Goal: Communication & Community: Answer question/provide support

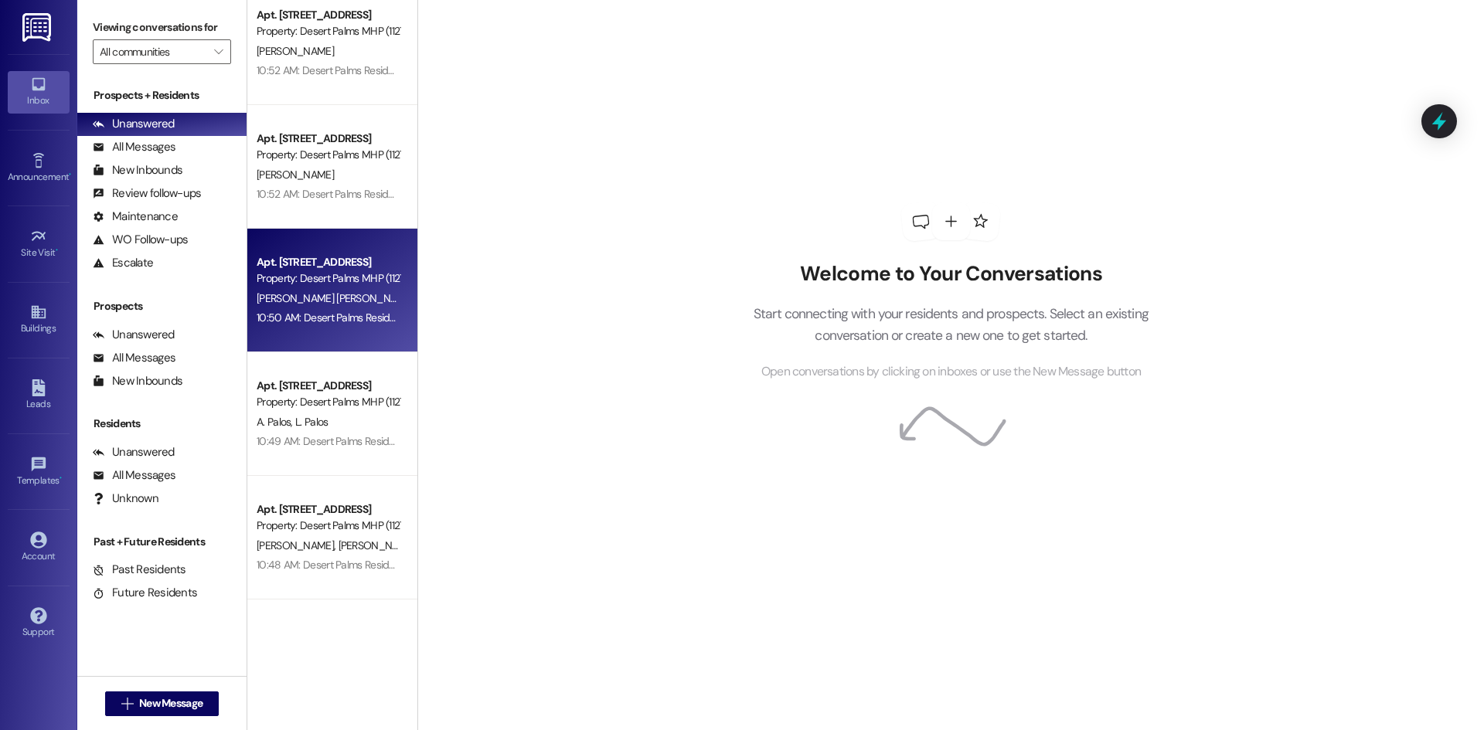
click at [391, 250] on div "**********" at bounding box center [332, 291] width 170 height 124
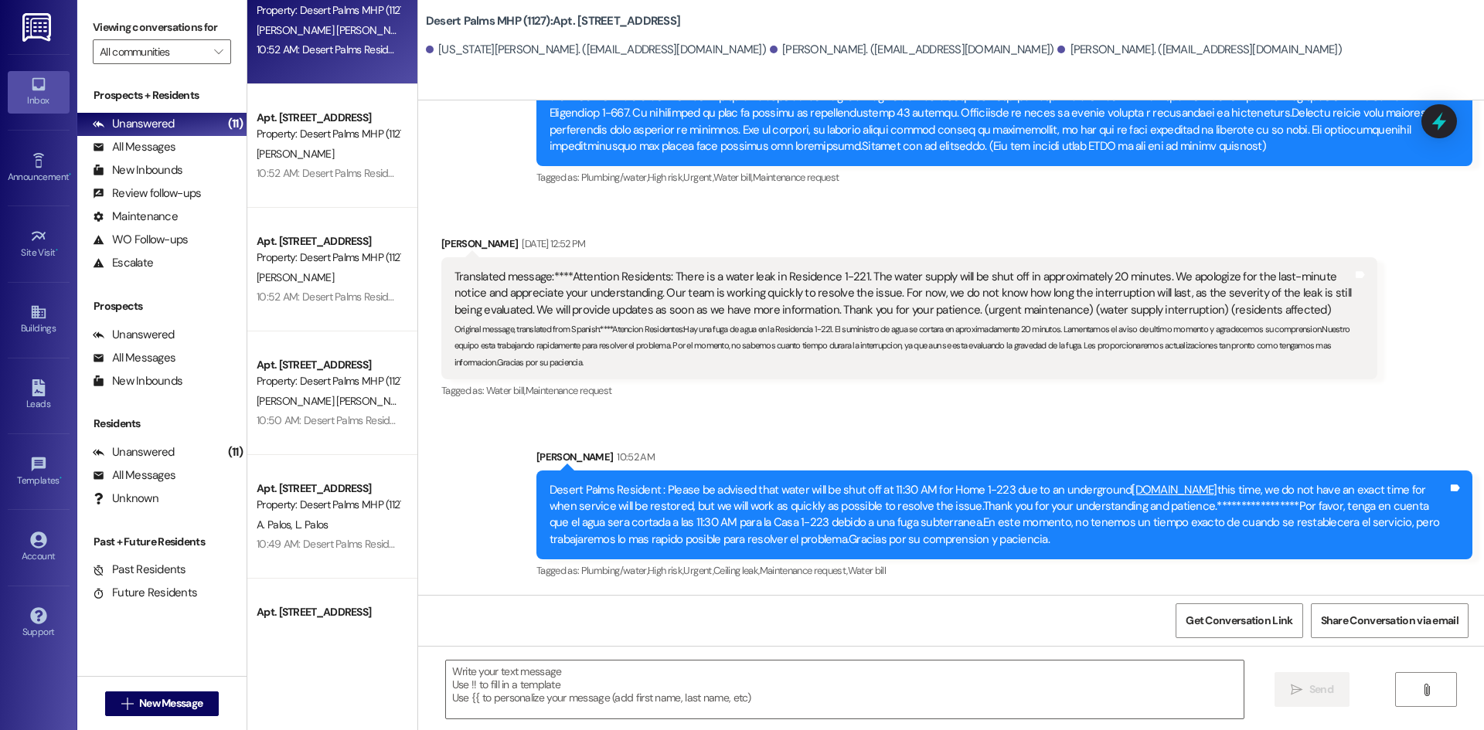
scroll to position [195, 0]
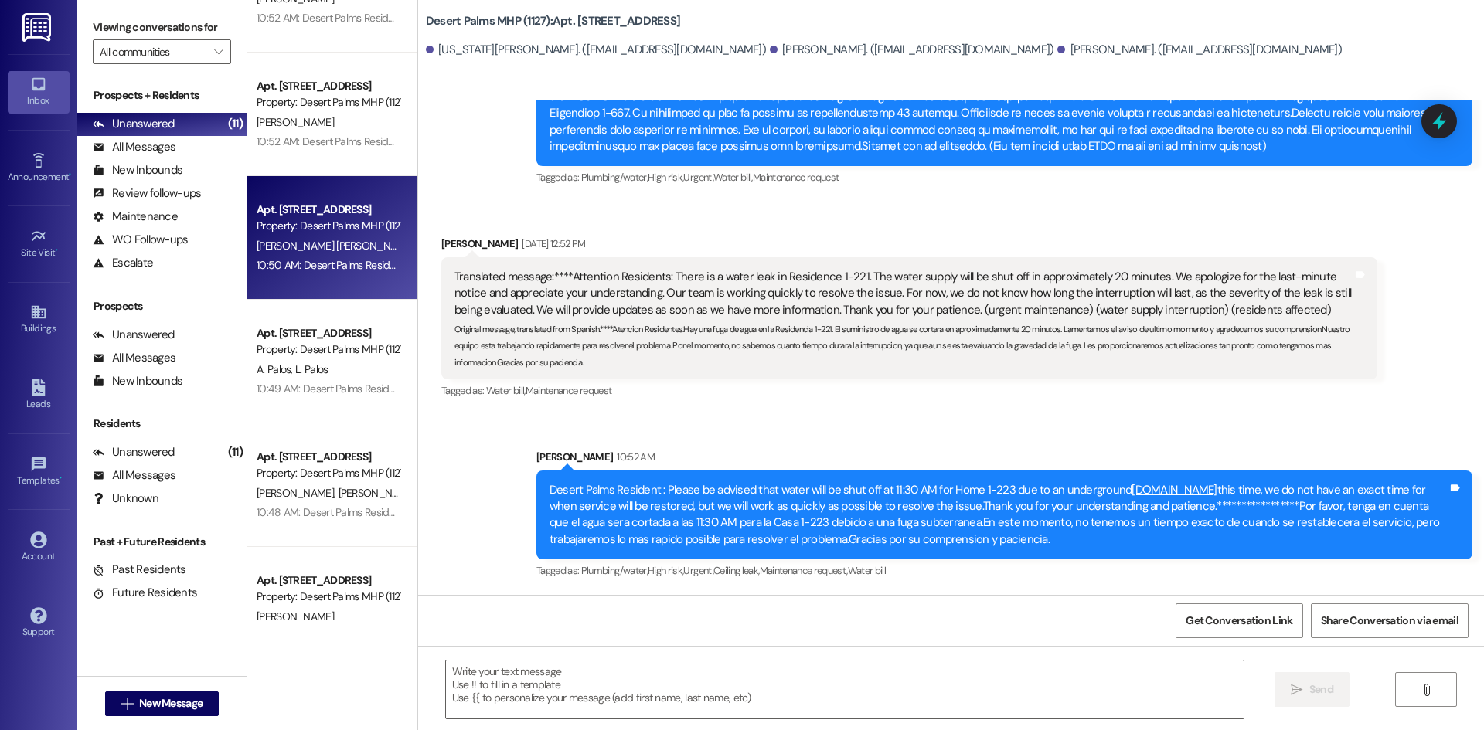
click at [332, 183] on div "**********" at bounding box center [332, 238] width 170 height 124
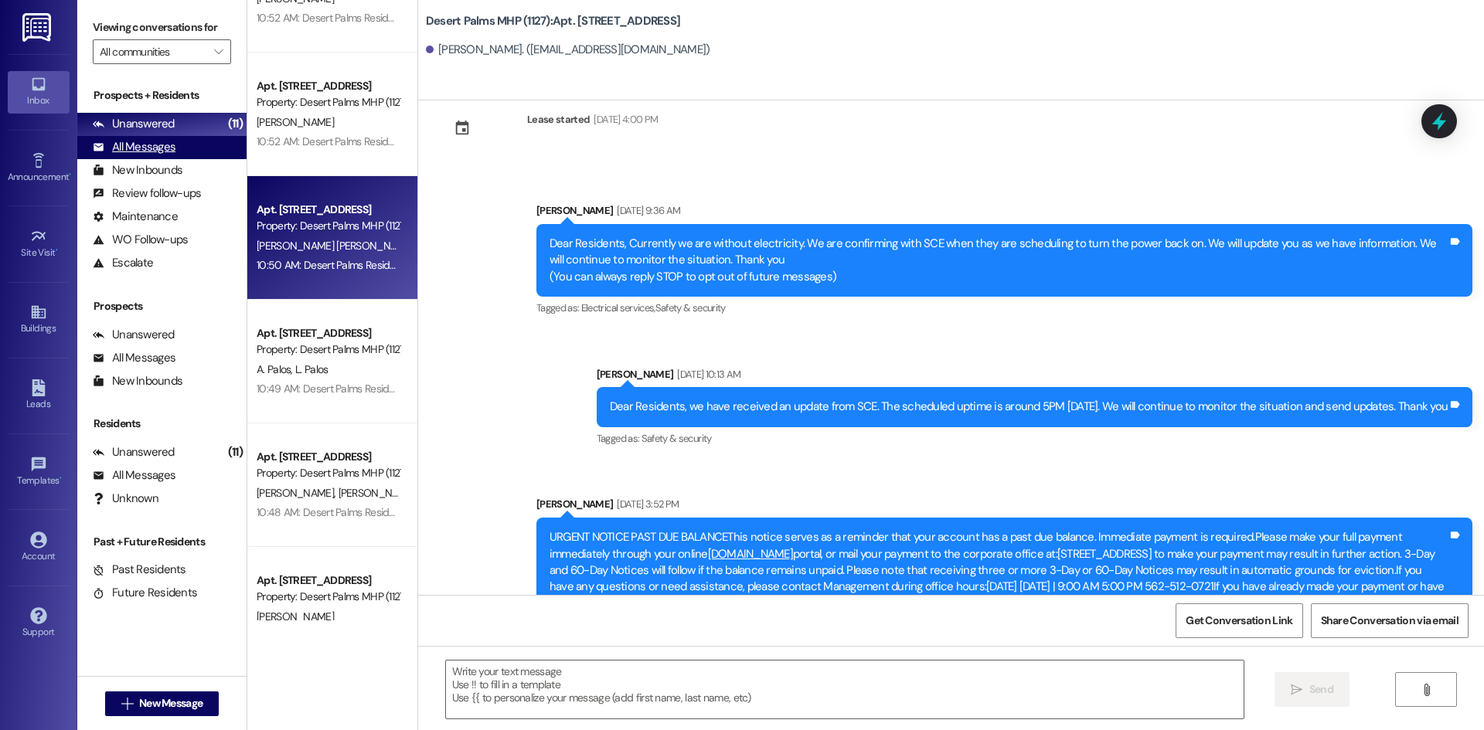
scroll to position [36, 0]
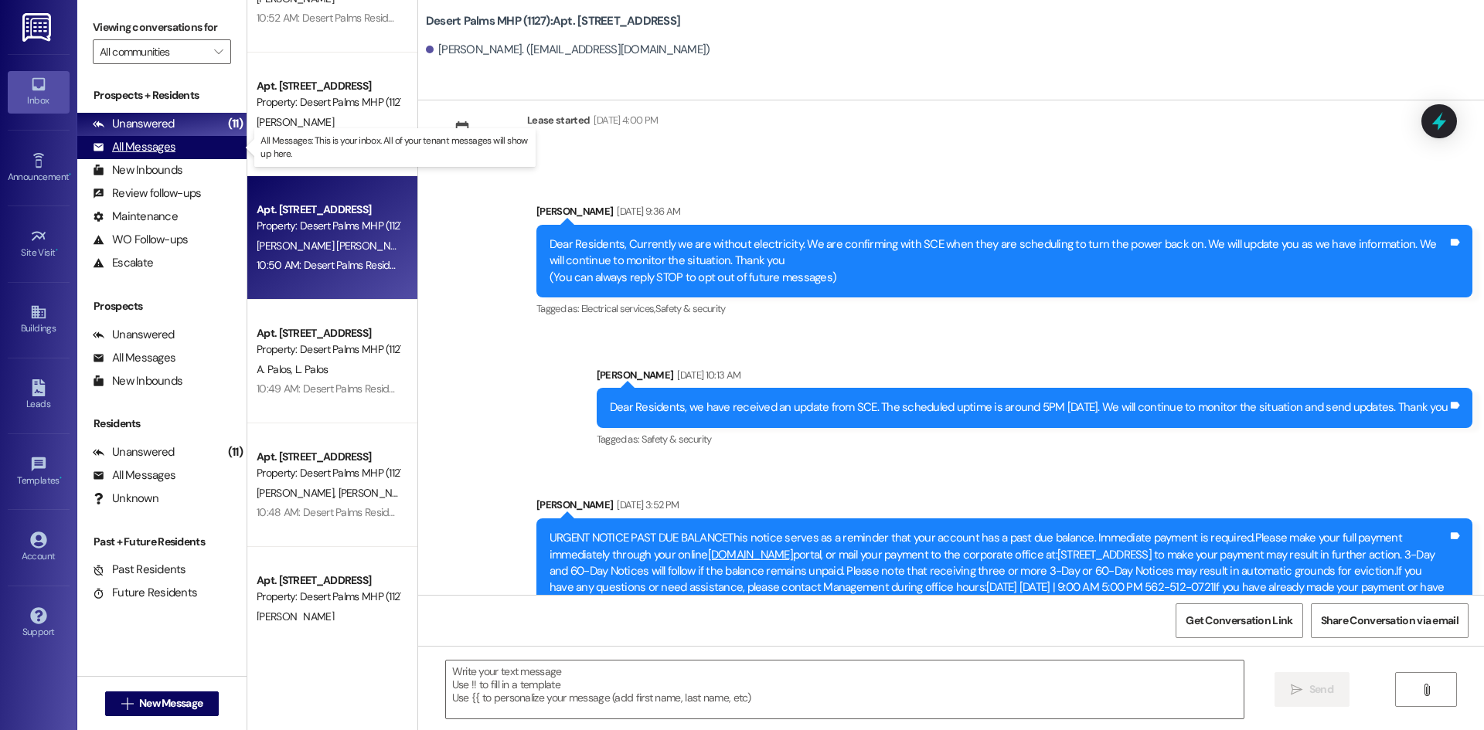
click at [157, 145] on div "All Messages" at bounding box center [134, 147] width 83 height 16
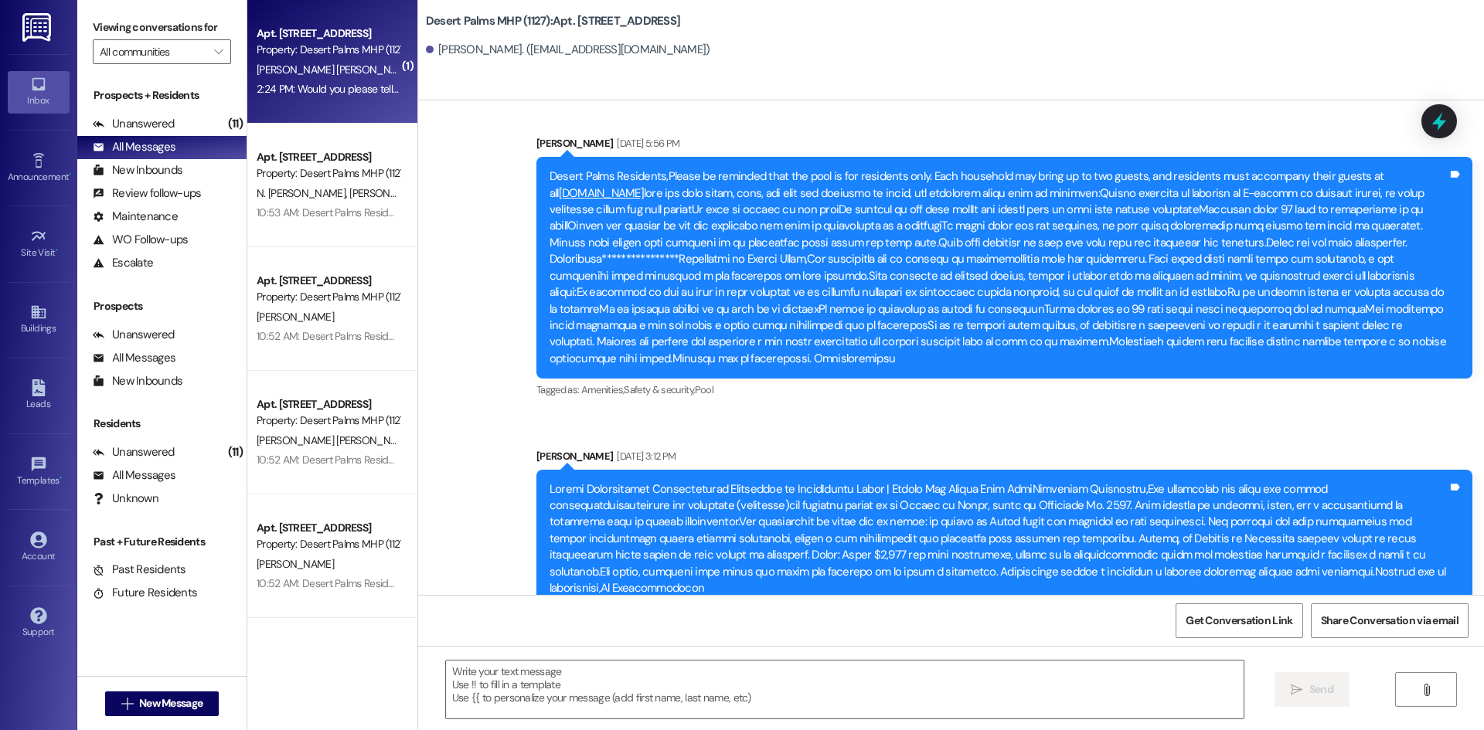
click at [348, 58] on div "Apt. [STREET_ADDRESS] Property: Desert Palms MHP (1127)" at bounding box center [328, 42] width 146 height 36
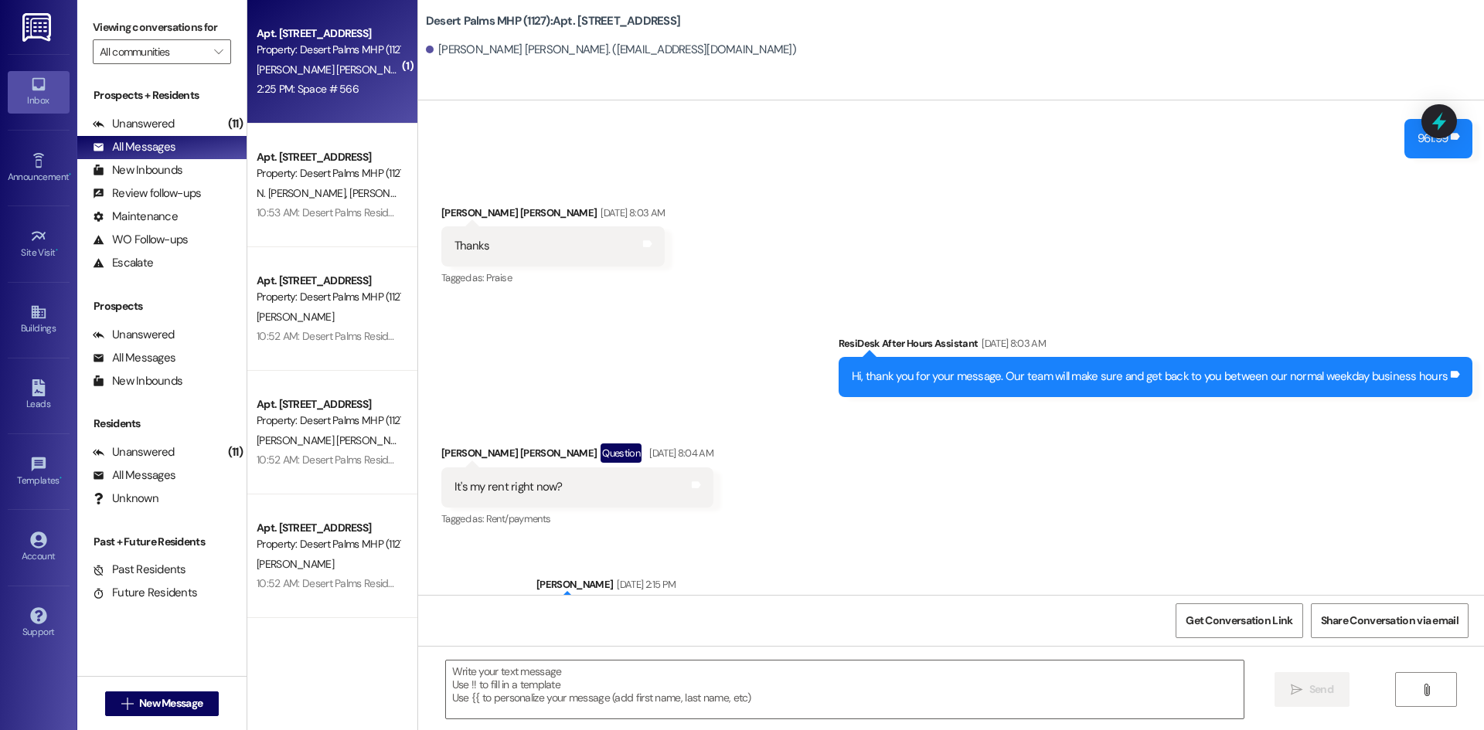
scroll to position [76655, 0]
drag, startPoint x: 615, startPoint y: 691, endPoint x: 617, endPoint y: 709, distance: 17.9
click at [624, 704] on textarea at bounding box center [845, 690] width 798 height 58
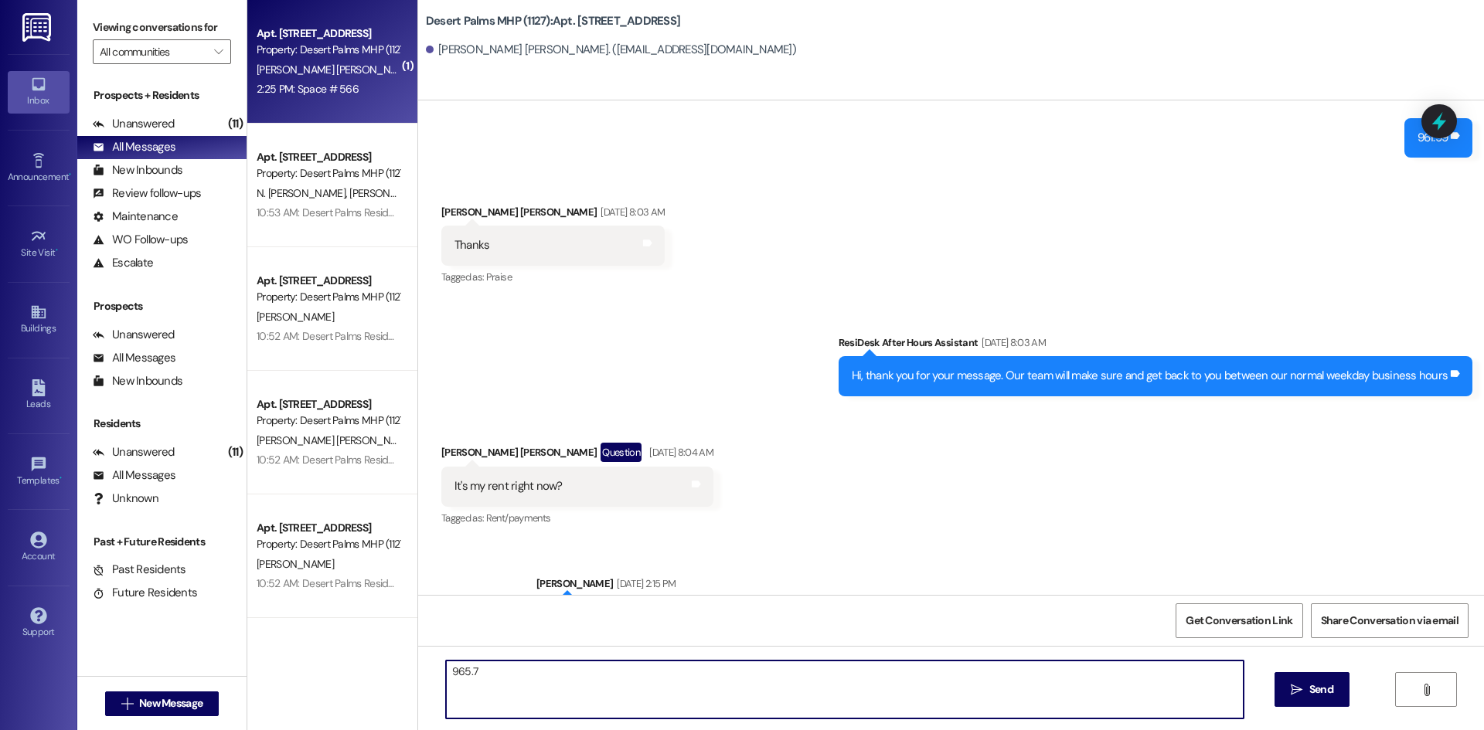
type textarea "965.77"
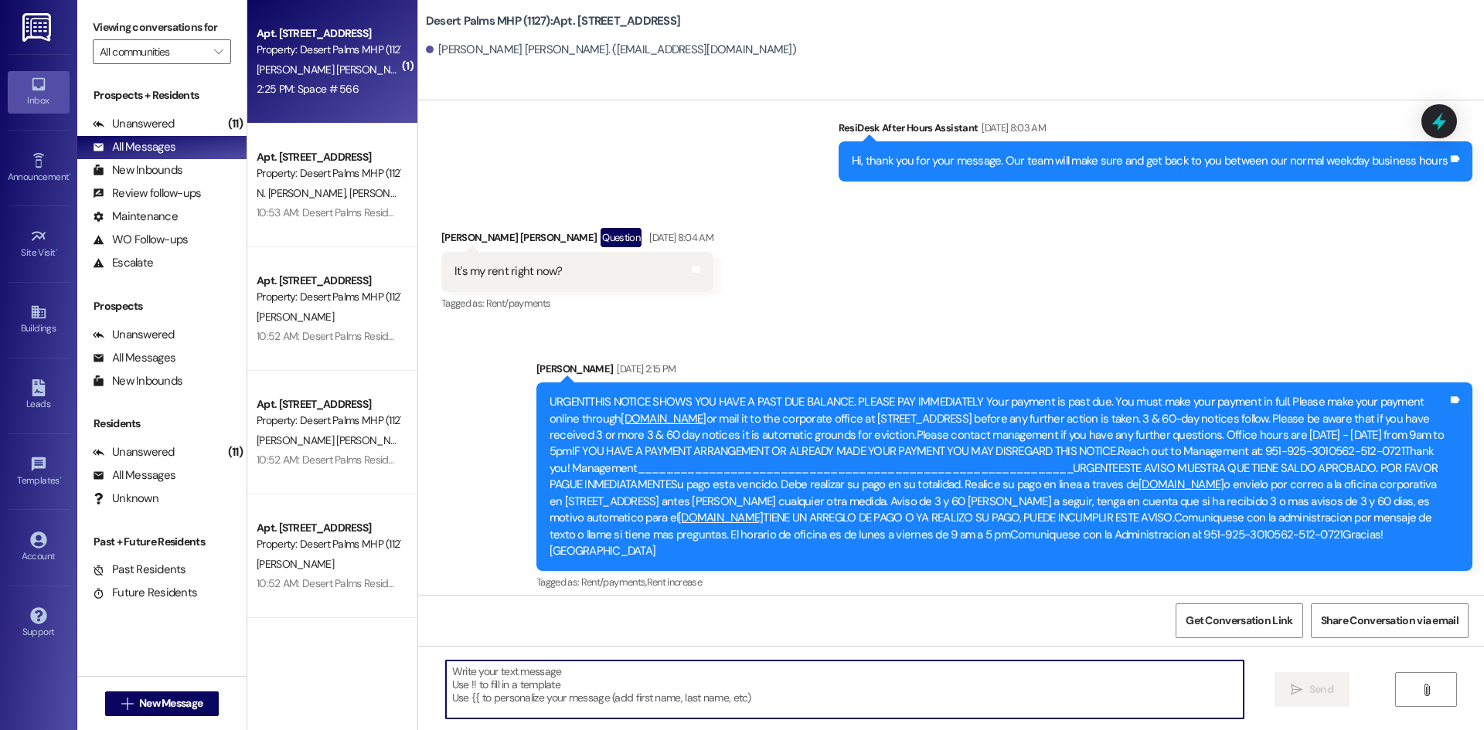
scroll to position [76871, 0]
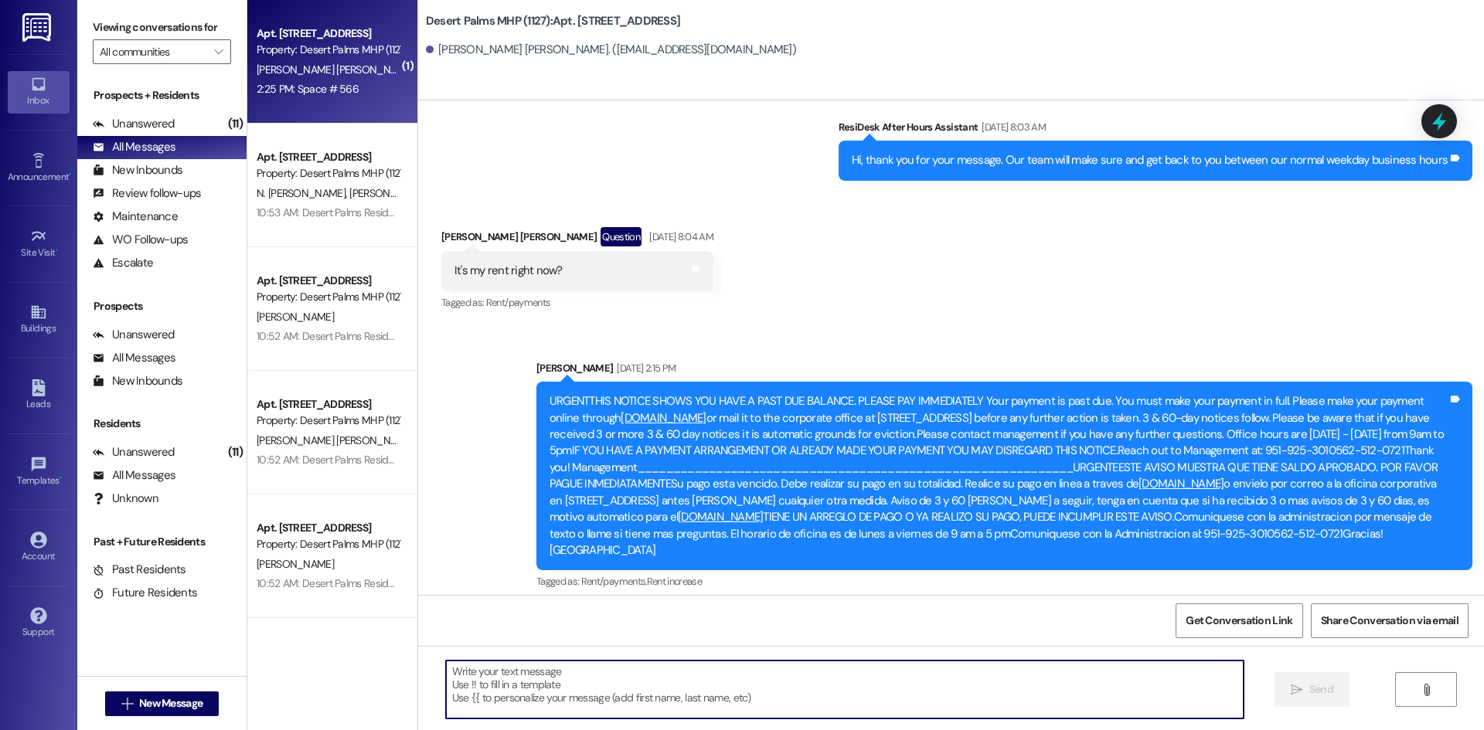
click at [531, 698] on textarea at bounding box center [845, 690] width 798 height 58
type textarea "youre"
type textarea "you're welcome"
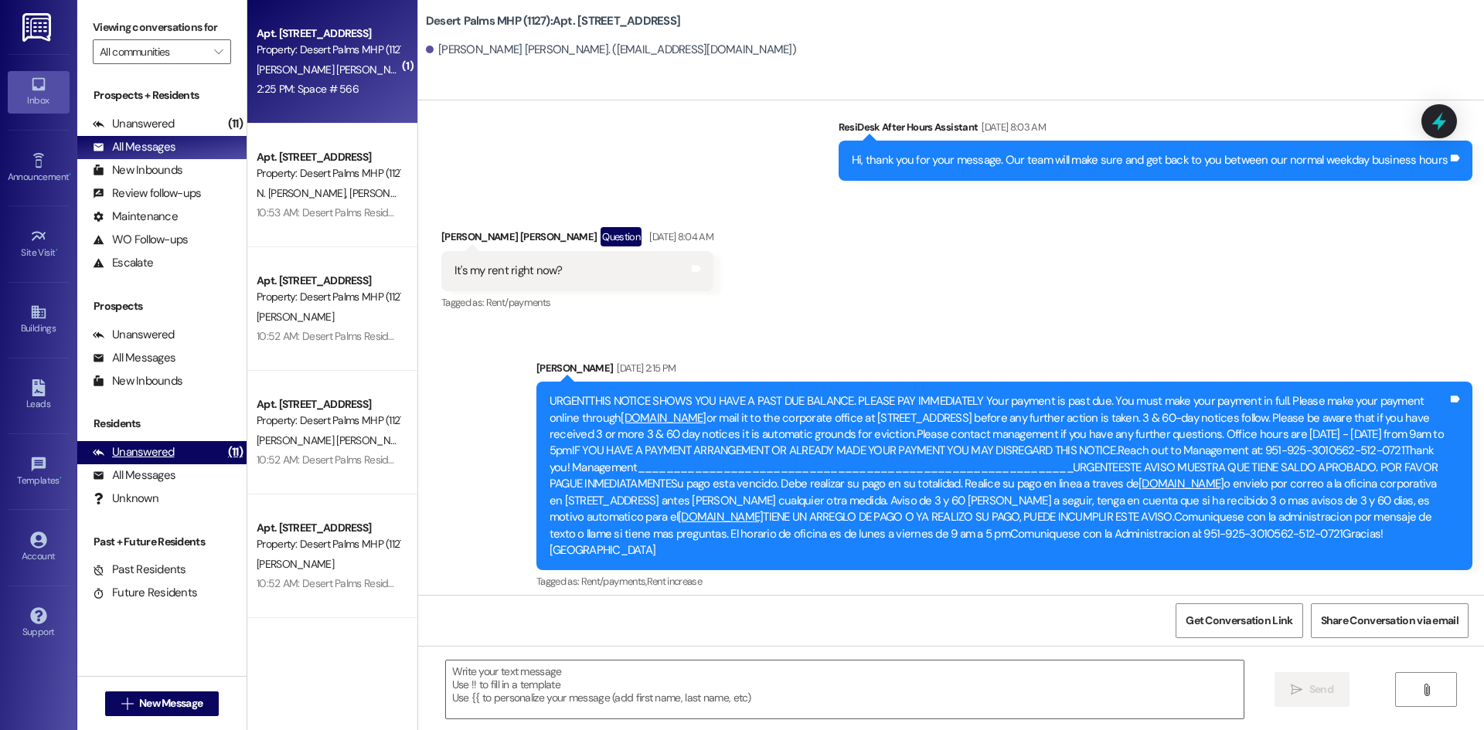
drag, startPoint x: 148, startPoint y: 451, endPoint x: 234, endPoint y: 461, distance: 87.1
click at [148, 451] on div "Unanswered" at bounding box center [134, 452] width 82 height 16
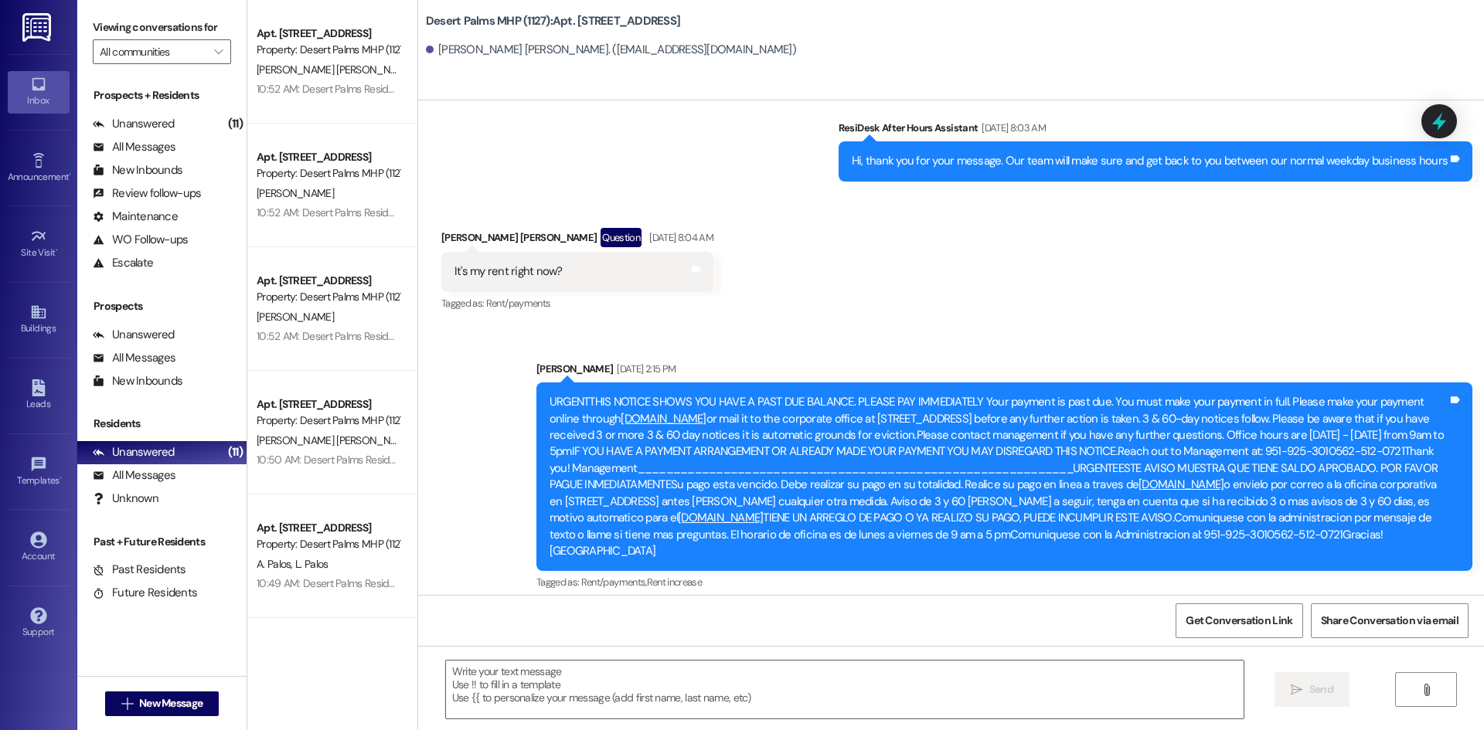
click at [227, 434] on div "Residents Unanswered (11) Unanswered: [PERSON_NAME] identifies open questions a…" at bounding box center [161, 463] width 169 height 94
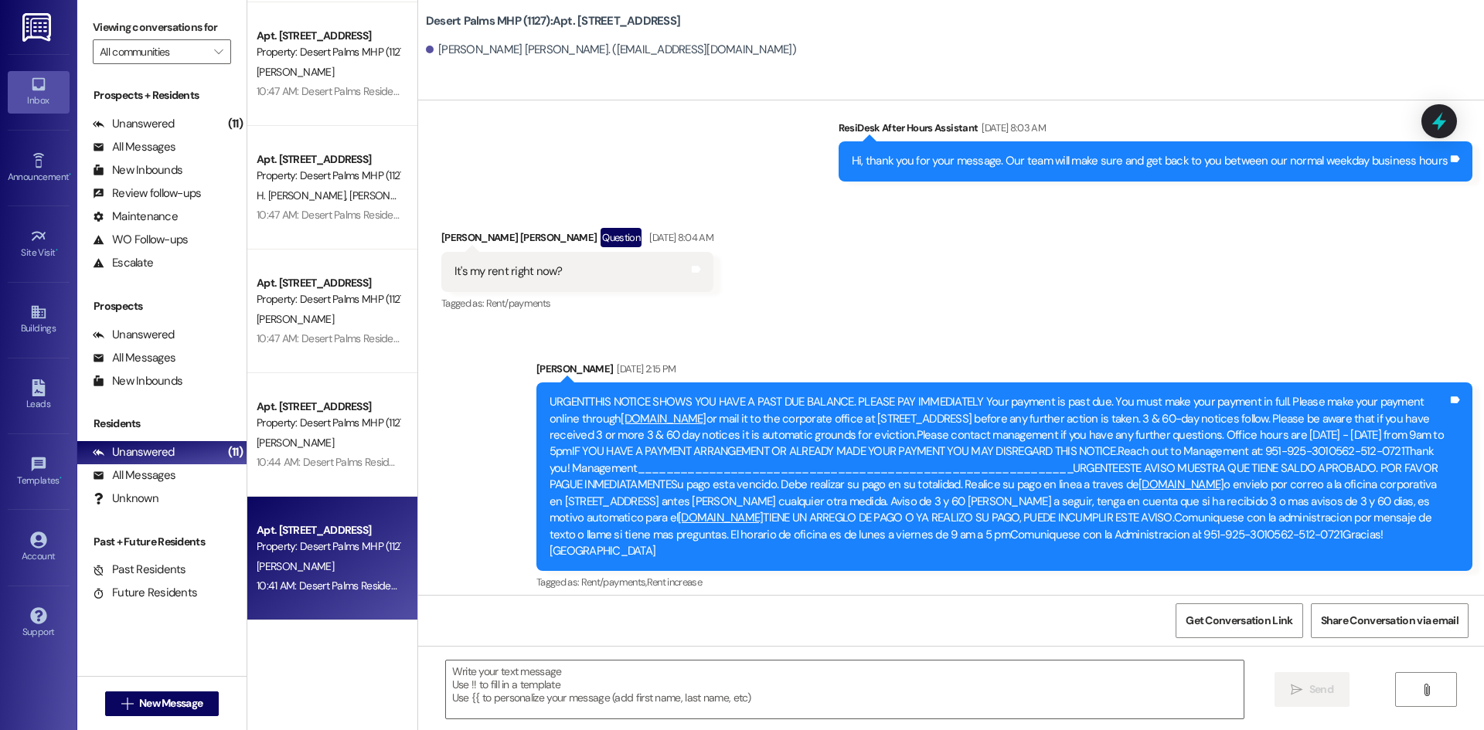
drag, startPoint x: 359, startPoint y: 514, endPoint x: 201, endPoint y: 141, distance: 404.5
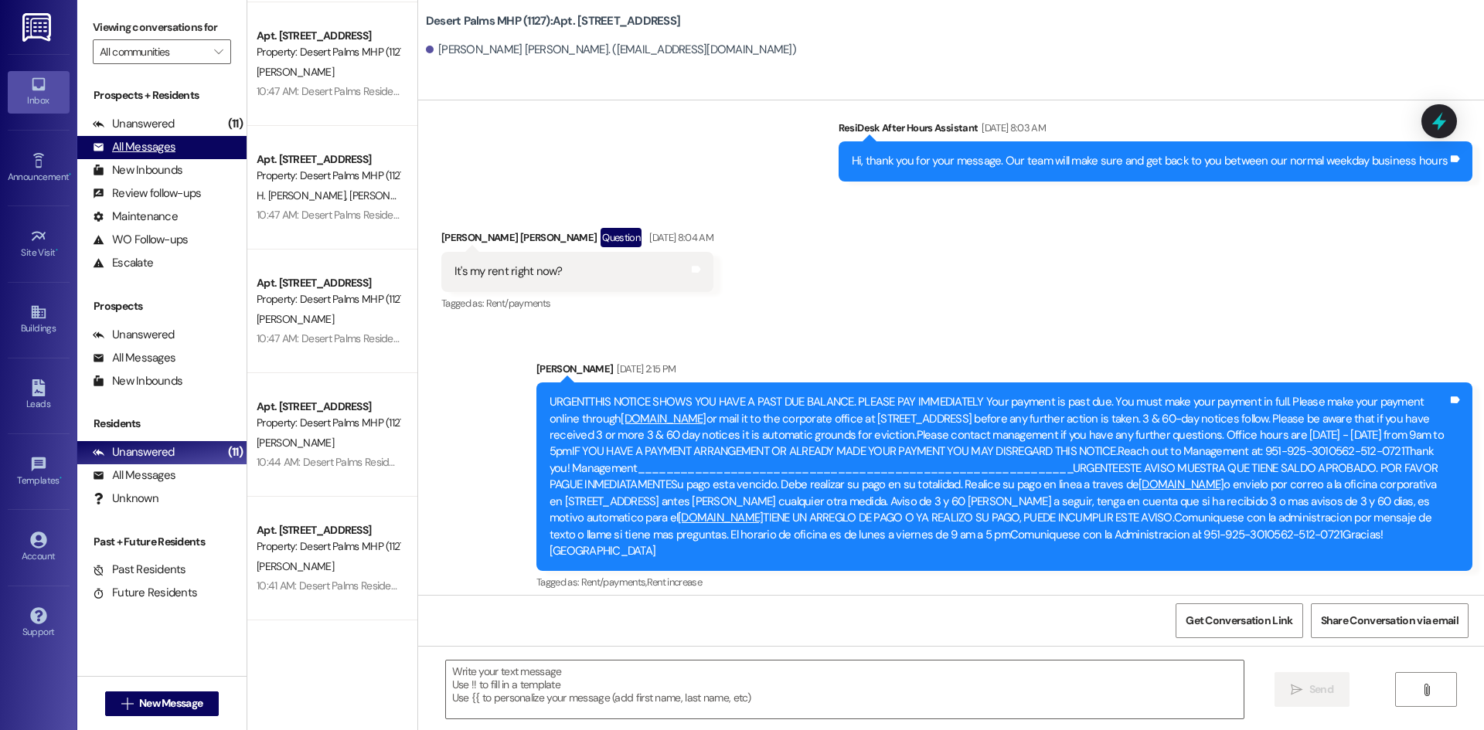
click at [349, 504] on div "**********" at bounding box center [332, 559] width 170 height 124
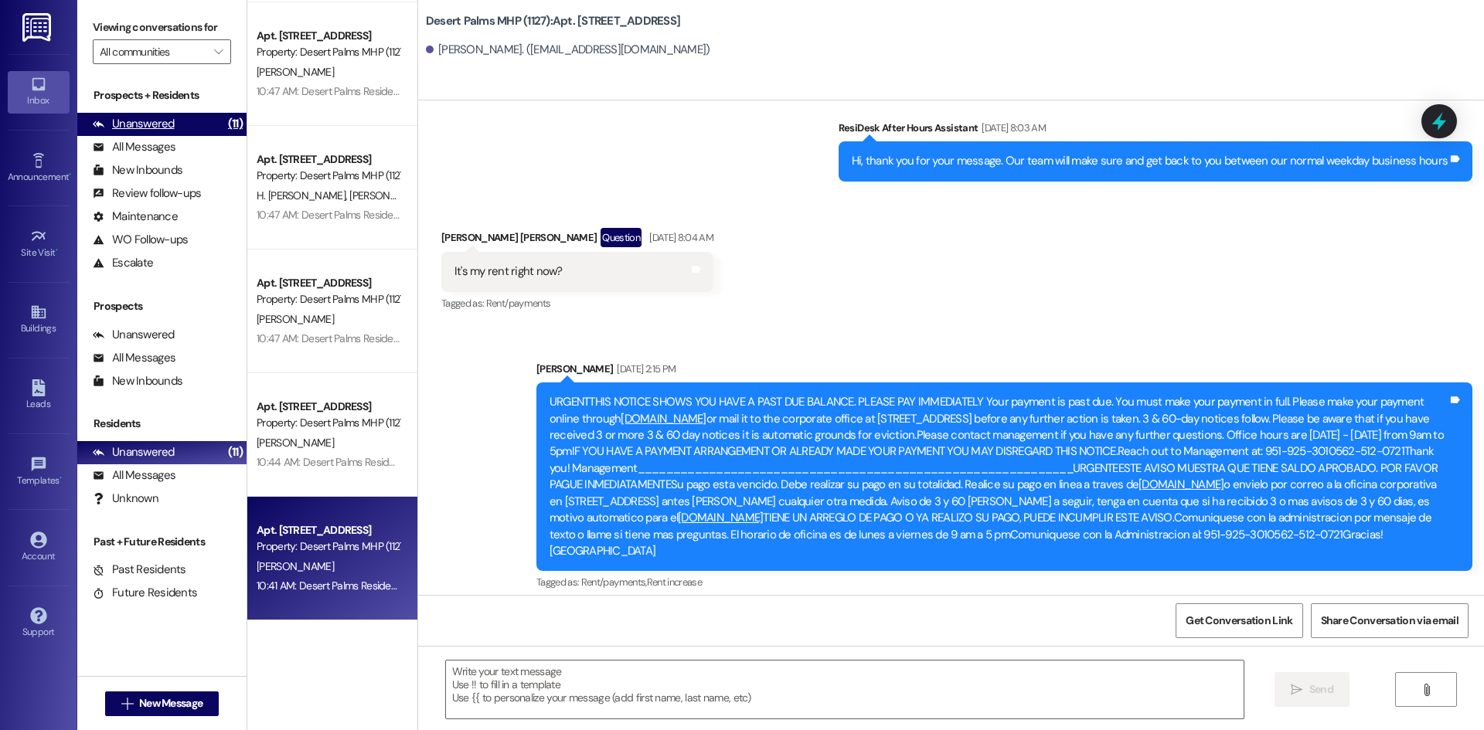
click at [216, 124] on div "Unanswered (11)" at bounding box center [161, 124] width 169 height 23
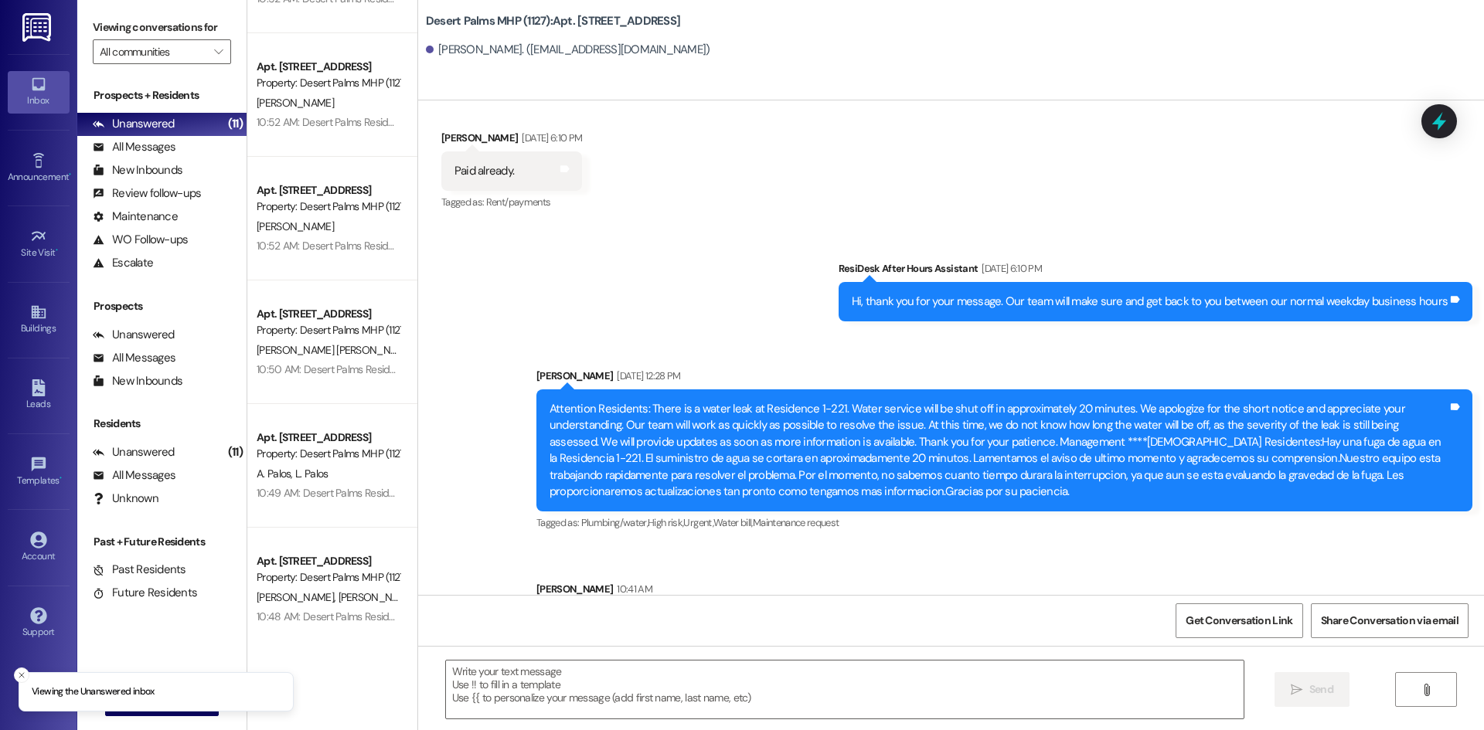
scroll to position [0, 0]
